Goal: Task Accomplishment & Management: Complete application form

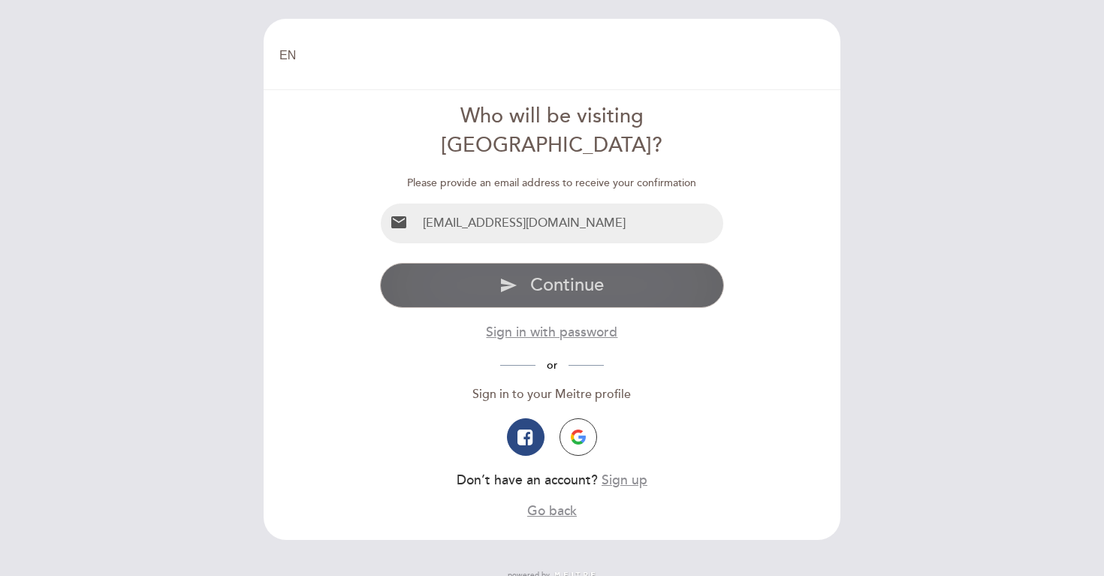
type input "[EMAIL_ADDRESS][DOMAIN_NAME]"
click at [536, 274] on span "Continue" at bounding box center [567, 285] width 74 height 22
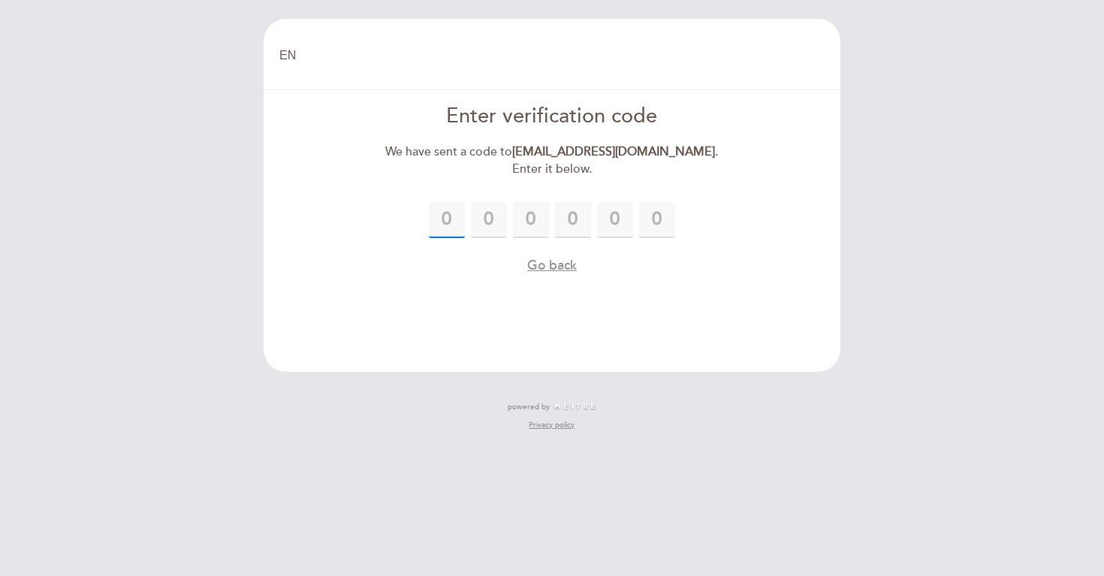
paste input "1"
type input "1"
type input "9"
type input "1"
type input "3"
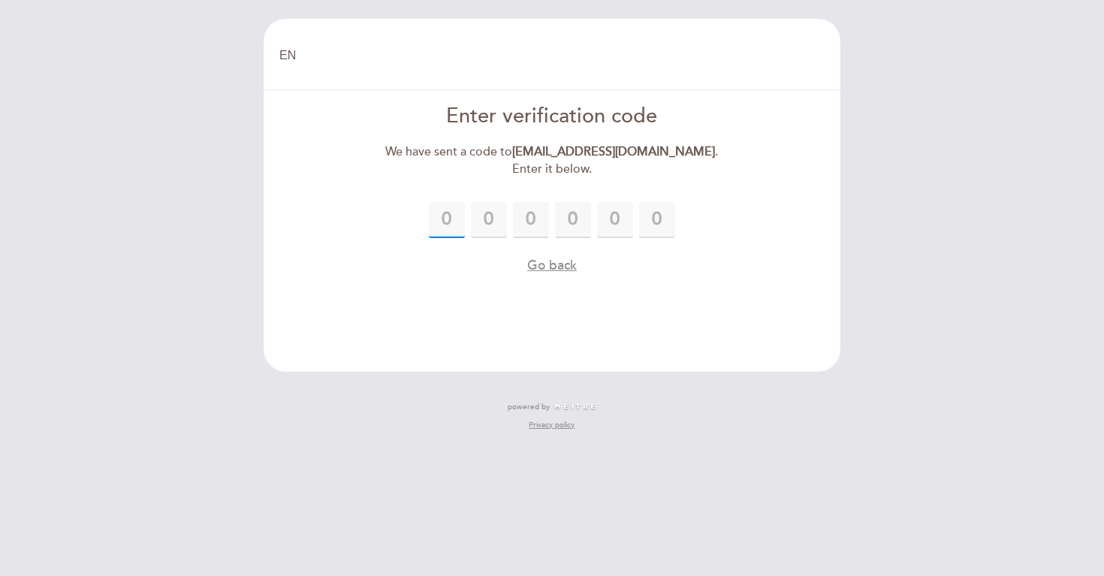
type input "0"
type input "7"
click at [741, 200] on form "Enter verification code We have sent a code to [EMAIL_ADDRESS][DOMAIN_NAME] . E…" at bounding box center [552, 188] width 556 height 173
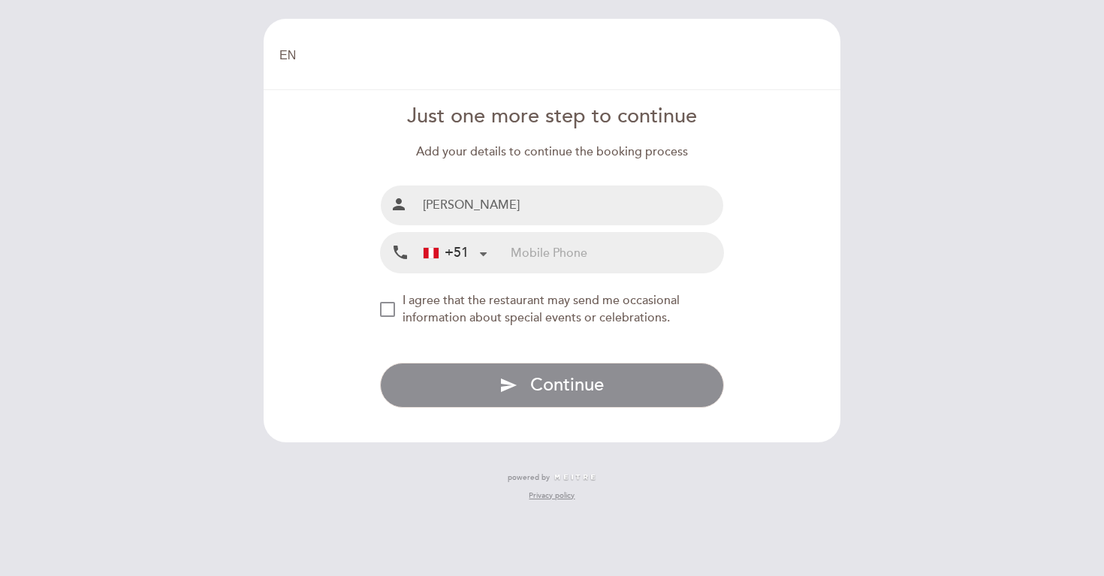
type input "[PERSON_NAME]"
type input "988885418"
click at [388, 306] on div "NEW_MODAL_AGREE_RESTAURANT_SEND_OCCASIONAL_INFO" at bounding box center [387, 309] width 15 height 15
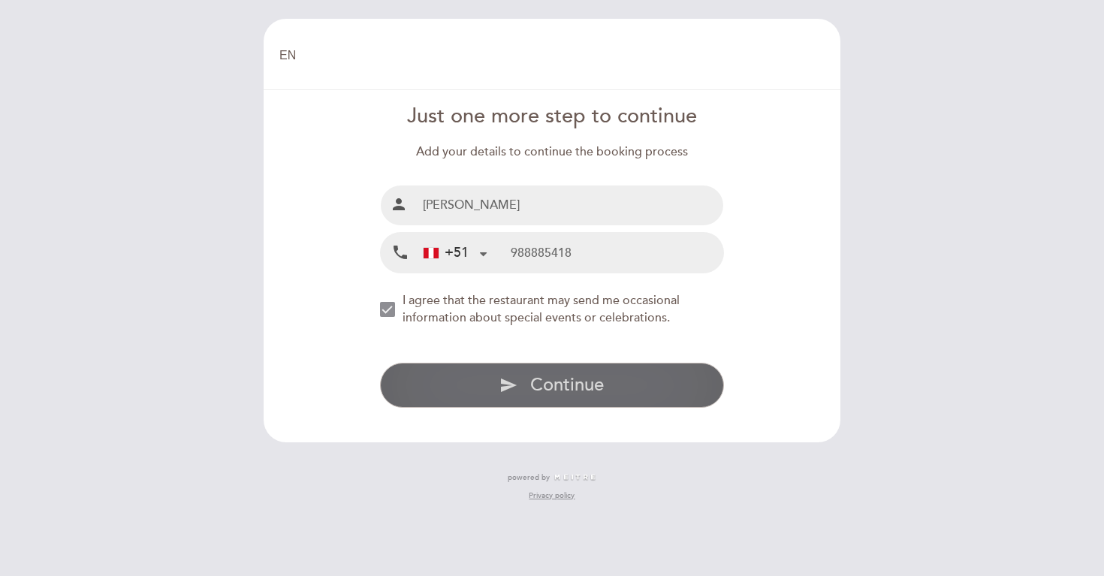
click at [560, 391] on span "Continue" at bounding box center [567, 385] width 74 height 22
